Goal: Find specific page/section: Find specific page/section

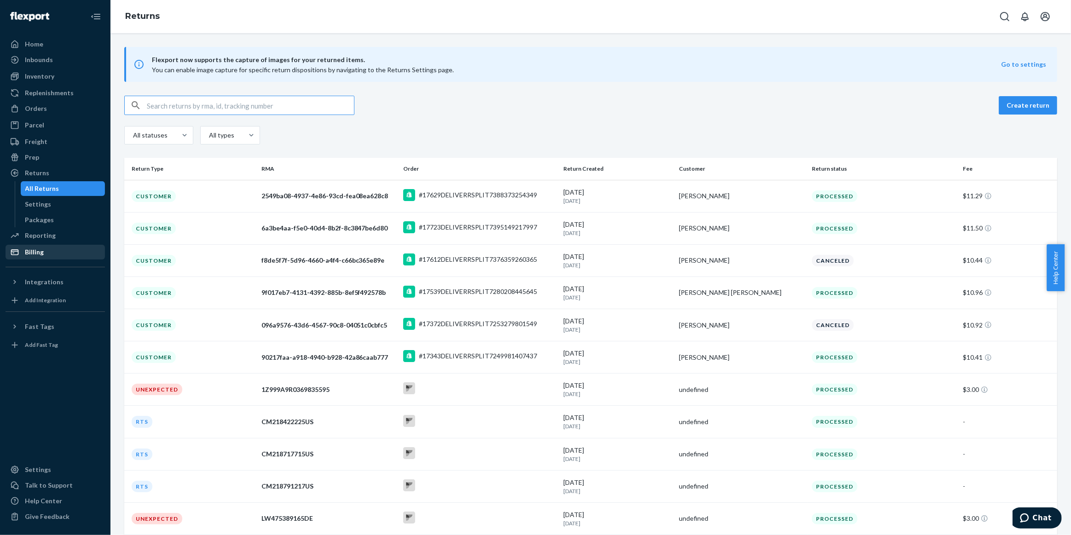
click at [58, 251] on div "Billing" at bounding box center [55, 252] width 98 height 13
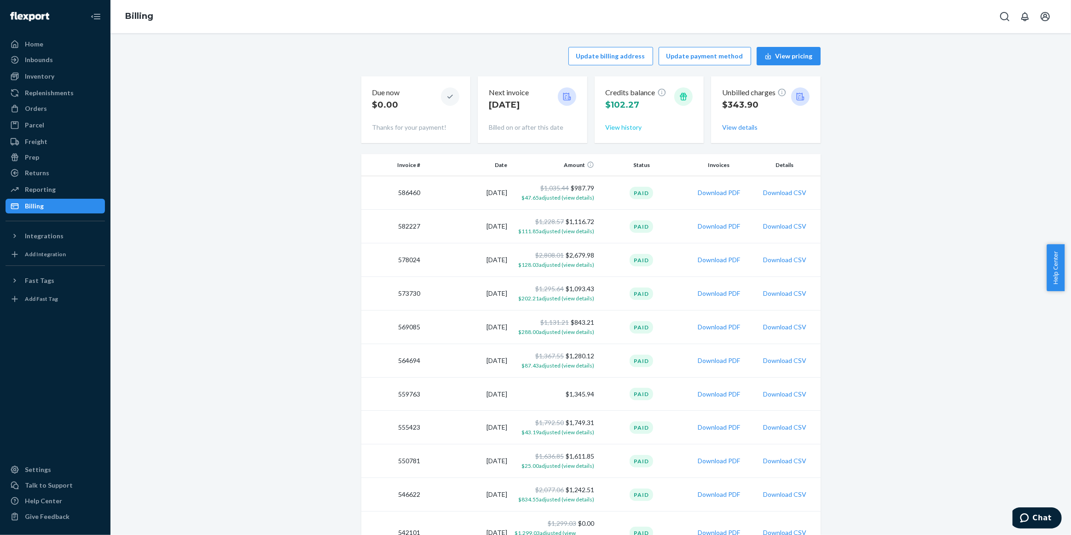
click at [627, 130] on button "View history" at bounding box center [624, 127] width 36 height 9
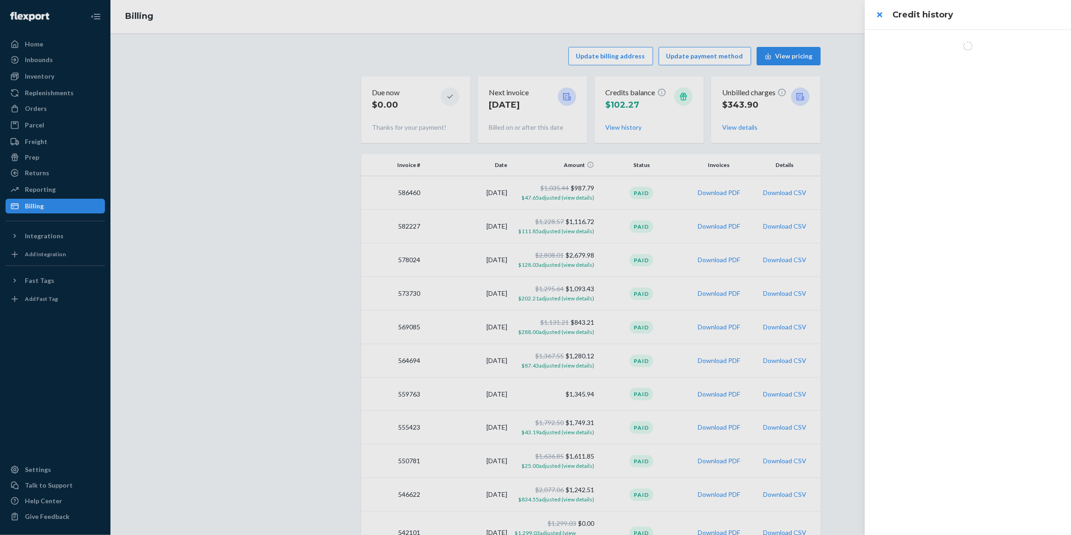
click at [691, 132] on div at bounding box center [535, 267] width 1071 height 535
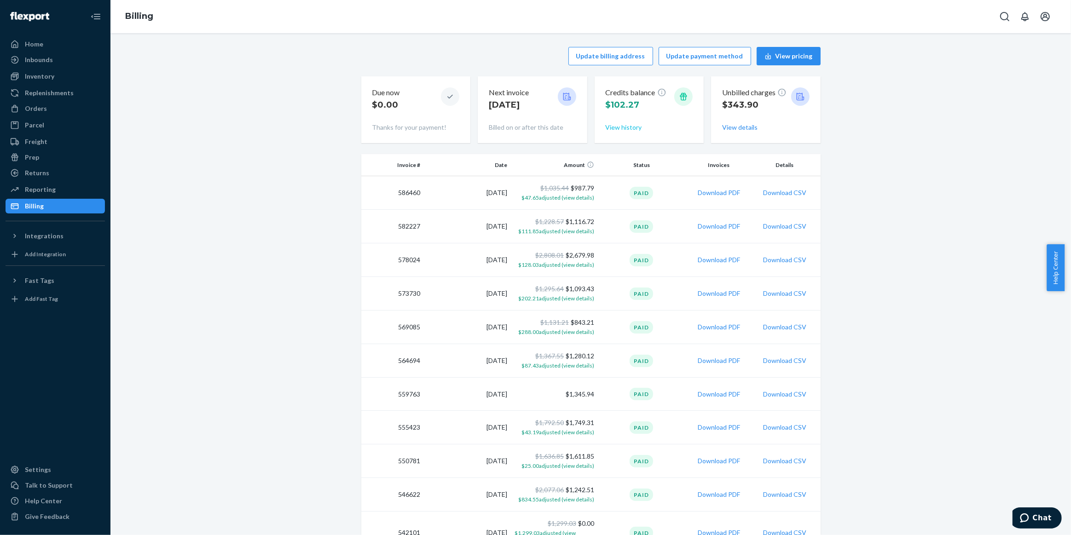
click at [631, 124] on button "View history" at bounding box center [624, 127] width 36 height 9
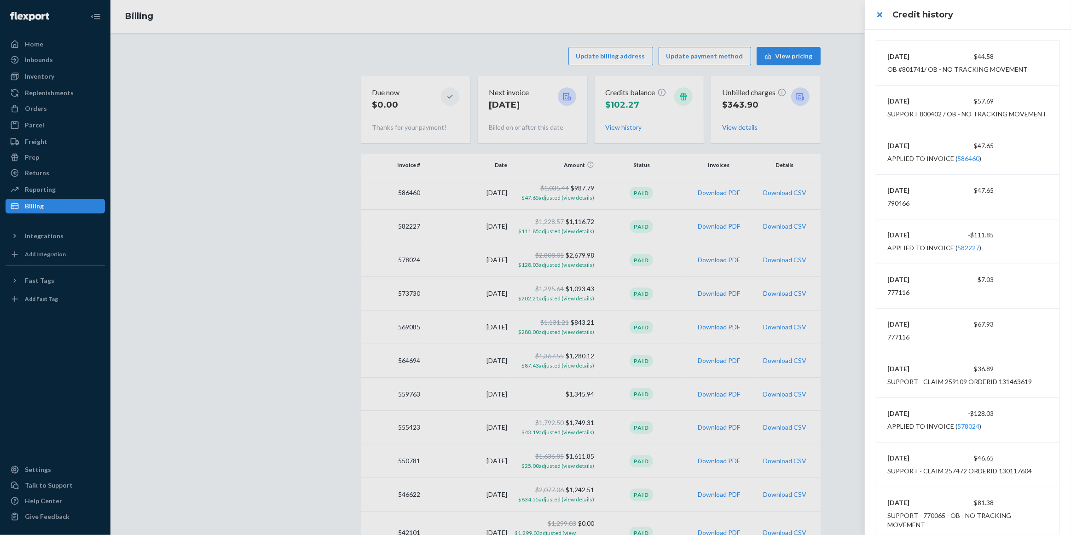
click at [1017, 377] on div "SUPPORT - CLAIM 259109 orderId 131463619" at bounding box center [959, 381] width 145 height 9
click at [1017, 378] on div "SUPPORT - CLAIM 259109 orderId 131463619" at bounding box center [959, 381] width 145 height 9
copy div "131463619"
click at [466, 78] on div at bounding box center [535, 267] width 1071 height 535
